Goal: Find specific page/section: Find specific page/section

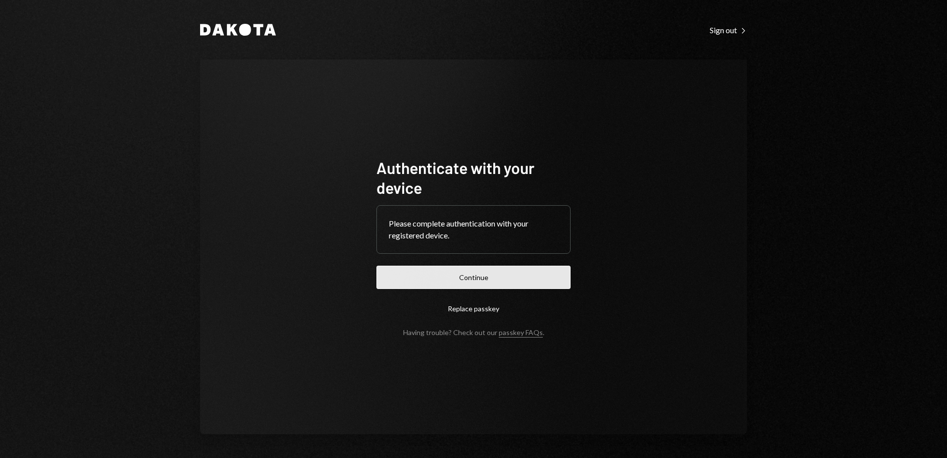
click at [518, 283] on button "Continue" at bounding box center [473, 276] width 194 height 23
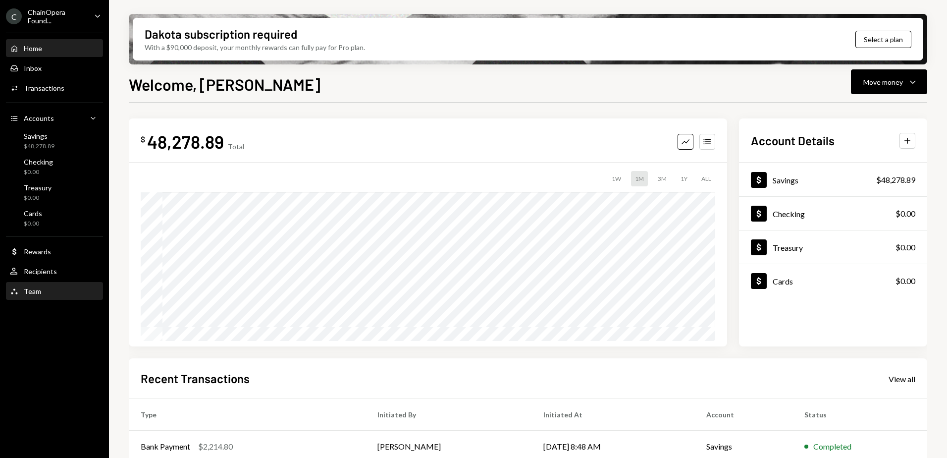
click at [49, 288] on div "Team Team" at bounding box center [54, 291] width 89 height 9
click at [48, 293] on div "Team Team" at bounding box center [54, 291] width 89 height 9
click at [33, 287] on div "Team" at bounding box center [32, 291] width 17 height 8
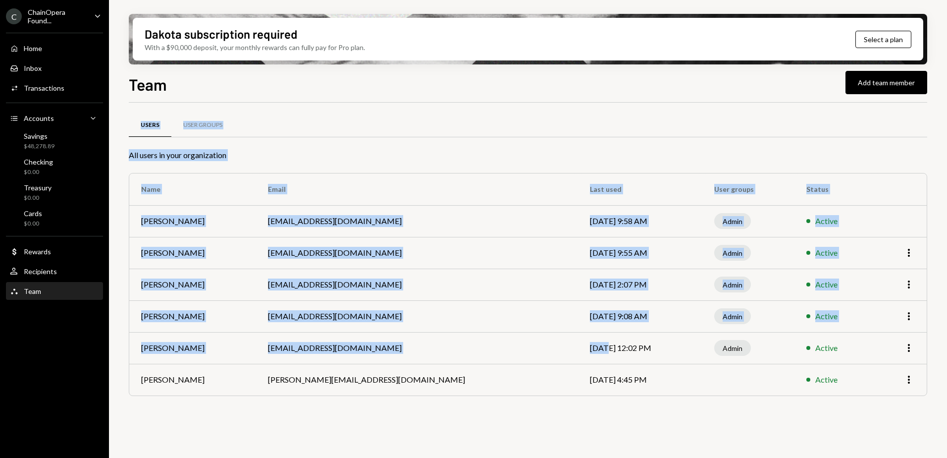
drag, startPoint x: 114, startPoint y: 110, endPoint x: 479, endPoint y: 411, distance: 473.6
click at [582, 353] on div "Dakota subscription required With a $90,000 deposit, your monthly rewards can f…" at bounding box center [528, 229] width 838 height 458
